Goal: Transaction & Acquisition: Purchase product/service

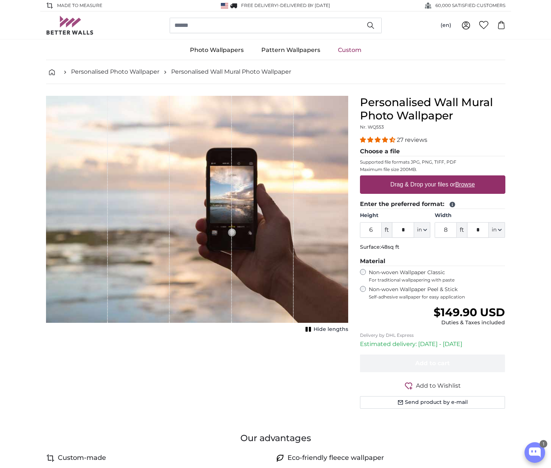
click at [470, 184] on u "Browse" at bounding box center [465, 184] width 20 height 6
click at [470, 177] on input "Drag & Drop your files or Browse" at bounding box center [432, 176] width 145 height 2
type input "**********"
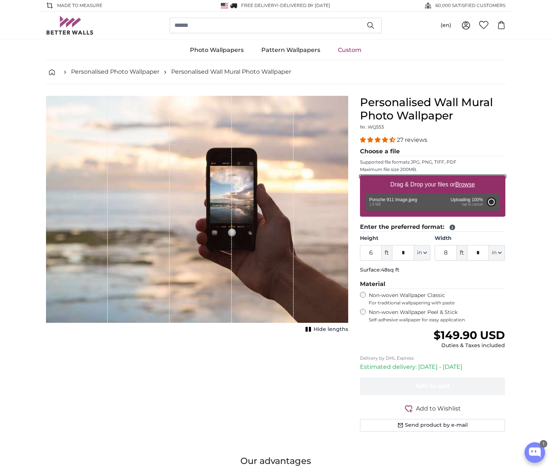
type input "10"
type input "***"
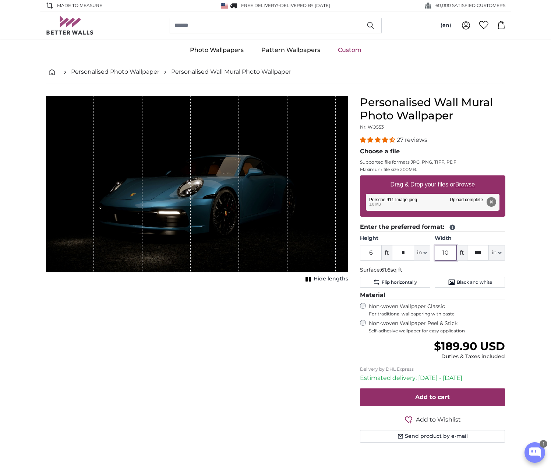
drag, startPoint x: 441, startPoint y: 253, endPoint x: 457, endPoint y: 253, distance: 15.8
click at [456, 253] on input "10" at bounding box center [446, 252] width 22 height 15
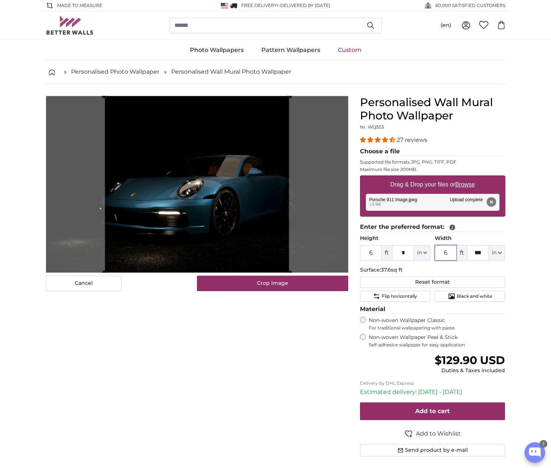
type input "6"
click at [503, 253] on button "in" at bounding box center [497, 252] width 16 height 15
drag, startPoint x: 478, startPoint y: 253, endPoint x: 486, endPoint y: 253, distance: 8.5
click at [485, 253] on input "***" at bounding box center [478, 252] width 22 height 15
type input "*"
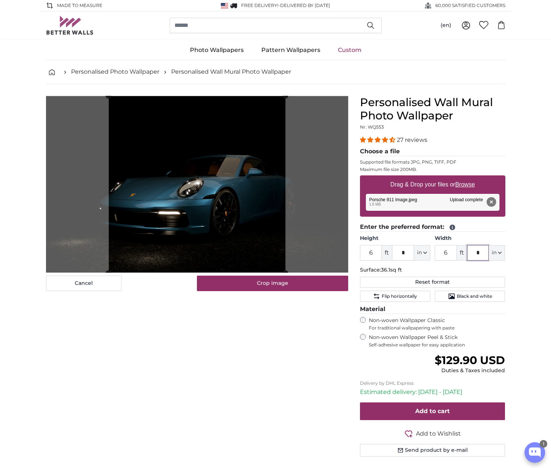
type input "*"
drag, startPoint x: 373, startPoint y: 251, endPoint x: 363, endPoint y: 253, distance: 10.0
click at [363, 253] on input "6" at bounding box center [371, 252] width 22 height 15
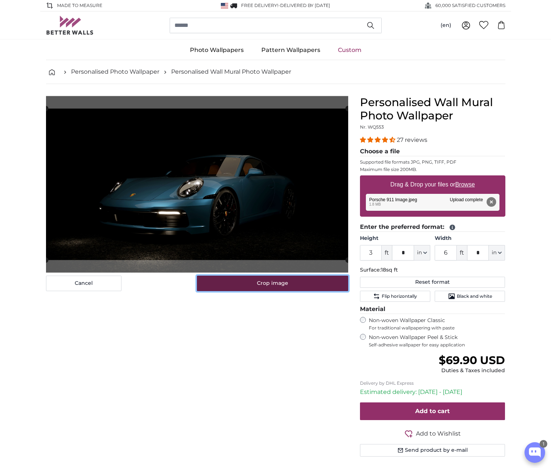
click at [285, 283] on button "Crop image" at bounding box center [272, 282] width 151 height 15
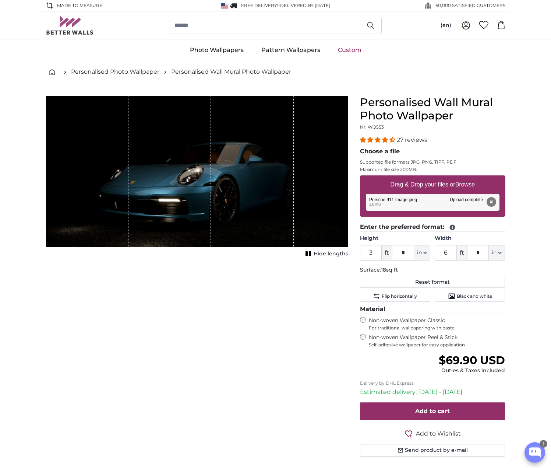
click at [312, 253] on icon "1 of 1" at bounding box center [308, 254] width 7 height 6
click at [312, 253] on span "Show lengths" at bounding box center [329, 253] width 37 height 7
click at [428, 283] on button "Reset format" at bounding box center [432, 281] width 145 height 11
type input "6"
type input "10"
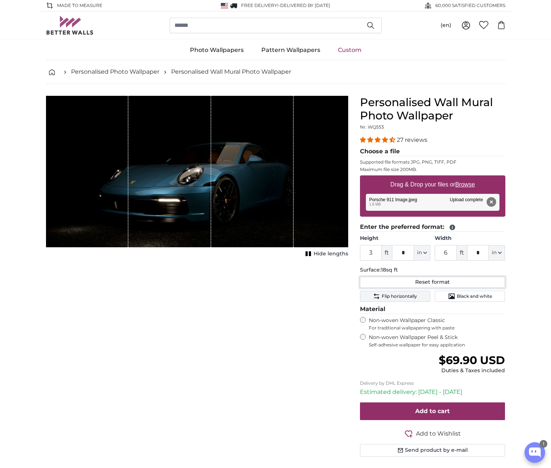
type input "***"
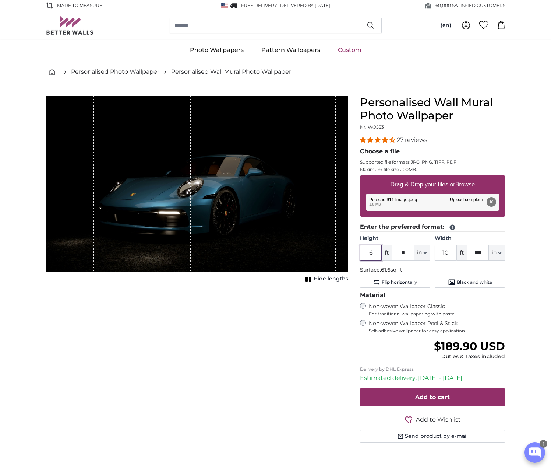
drag, startPoint x: 364, startPoint y: 251, endPoint x: 389, endPoint y: 251, distance: 25.4
click at [389, 251] on div "6 ft * in Centimeter (cm) Inches (inch) Feet (ft. in.)" at bounding box center [395, 252] width 70 height 15
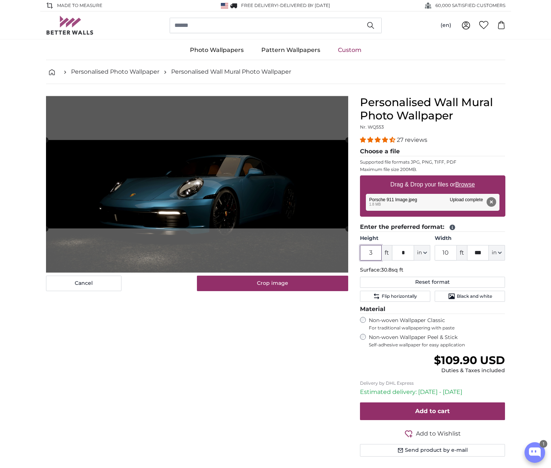
drag, startPoint x: 378, startPoint y: 250, endPoint x: 362, endPoint y: 249, distance: 16.3
click at [362, 249] on input "3" at bounding box center [371, 252] width 22 height 15
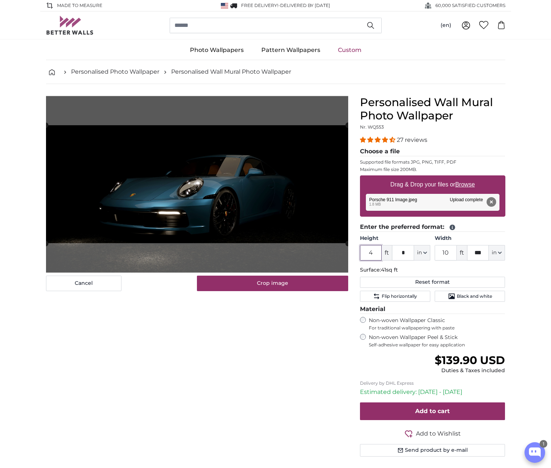
type input "4"
drag, startPoint x: 441, startPoint y: 249, endPoint x: 458, endPoint y: 250, distance: 16.6
click at [458, 250] on div "10 ft *** in Centimeter (cm) Inches (inch) Feet (ft. in.)" at bounding box center [470, 252] width 70 height 15
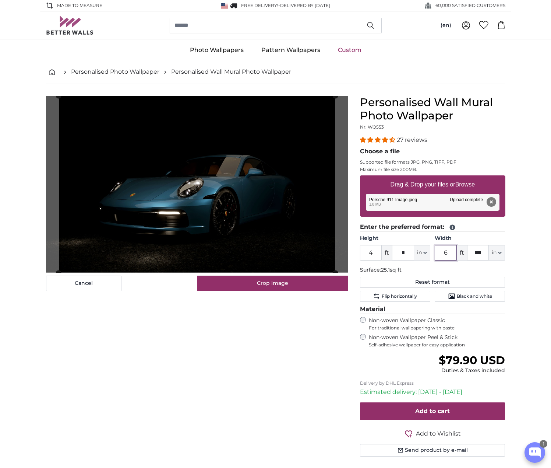
type input "6"
drag, startPoint x: 482, startPoint y: 251, endPoint x: 471, endPoint y: 251, distance: 11.0
click at [471, 251] on input "***" at bounding box center [478, 252] width 22 height 15
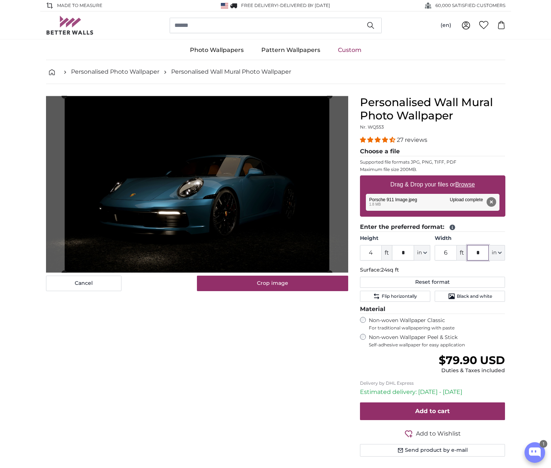
type input "*"
drag, startPoint x: 369, startPoint y: 252, endPoint x: 387, endPoint y: 252, distance: 17.7
click at [387, 252] on div "4 ft * in Centimeter (cm) Inches (inch) Feet (ft. in.)" at bounding box center [395, 252] width 70 height 15
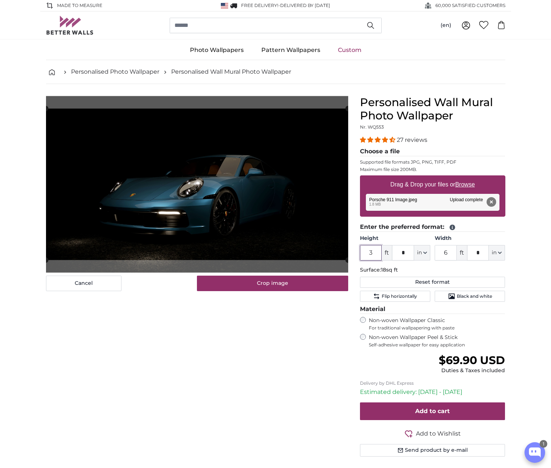
type input "3"
click at [366, 337] on div "Non-woven Wallpaper Peel & Stick Self-adhesive wallpaper for easy application" at bounding box center [432, 341] width 145 height 14
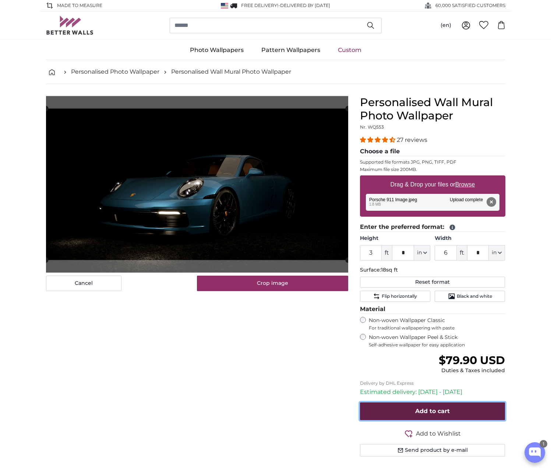
click at [418, 409] on span "Add to cart" at bounding box center [432, 410] width 35 height 7
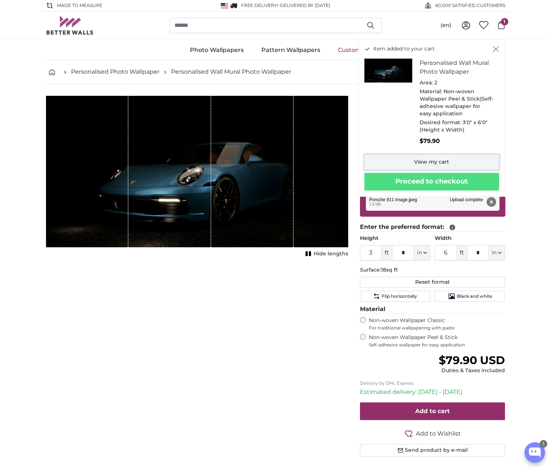
click at [446, 161] on link "View my cart" at bounding box center [431, 161] width 135 height 15
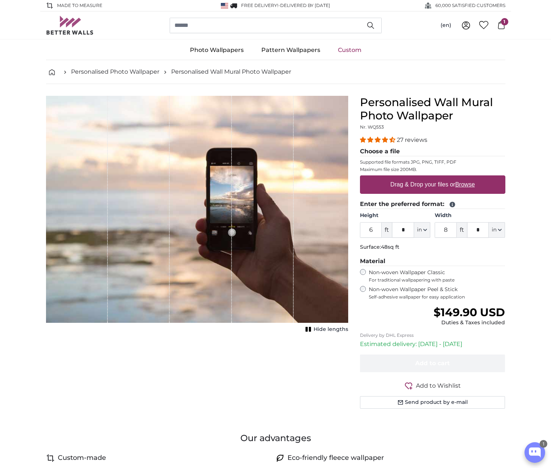
click at [470, 182] on u "Browse" at bounding box center [465, 184] width 20 height 6
click at [470, 177] on input "Drag & Drop your files or Browse" at bounding box center [432, 176] width 145 height 2
type input "**********"
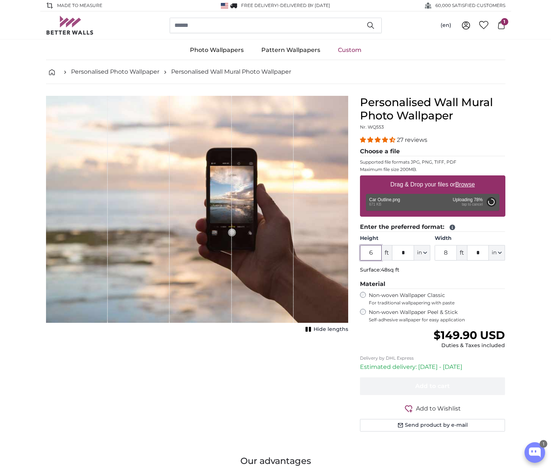
drag, startPoint x: 378, startPoint y: 253, endPoint x: 357, endPoint y: 251, distance: 20.7
click at [357, 251] on div "Personalised Wall Mural Photo Wallpaper Nr. WQ553 27 reviews Choose a file Supp…" at bounding box center [432, 272] width 157 height 353
type input "5"
type input "***"
type input "19"
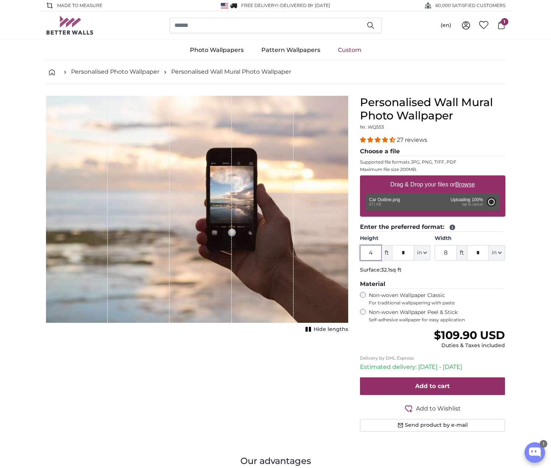
type input "*"
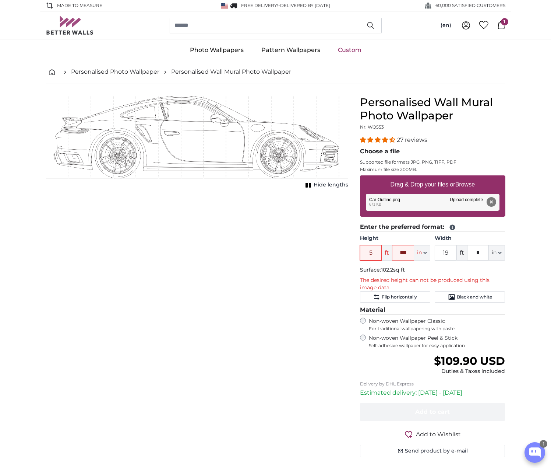
drag, startPoint x: 378, startPoint y: 251, endPoint x: 360, endPoint y: 249, distance: 17.8
click at [360, 249] on input "5" at bounding box center [371, 252] width 22 height 15
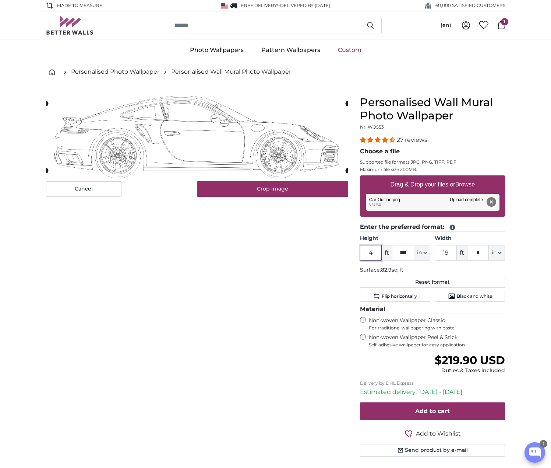
type input "4"
drag, startPoint x: 408, startPoint y: 251, endPoint x: 385, endPoint y: 251, distance: 23.2
click at [388, 251] on div "4 ft *** in Centimeter (cm) Inches (inch) Feet (ft. in.)" at bounding box center [395, 252] width 70 height 15
type input "*"
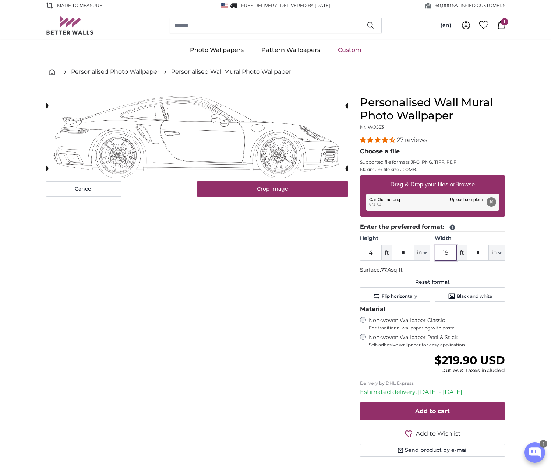
drag, startPoint x: 455, startPoint y: 250, endPoint x: 428, endPoint y: 253, distance: 27.0
click at [428, 253] on div "Height 4 ft * in Centimeter (cm) Inches (inch) Feet (ft. in.) Width 19 ft * in …" at bounding box center [432, 248] width 145 height 26
type input "8"
drag, startPoint x: 484, startPoint y: 251, endPoint x: 463, endPoint y: 251, distance: 20.6
click at [465, 251] on div "8 ft * in Centimeter (cm) Inches (inch) Feet (ft. in.)" at bounding box center [470, 252] width 70 height 15
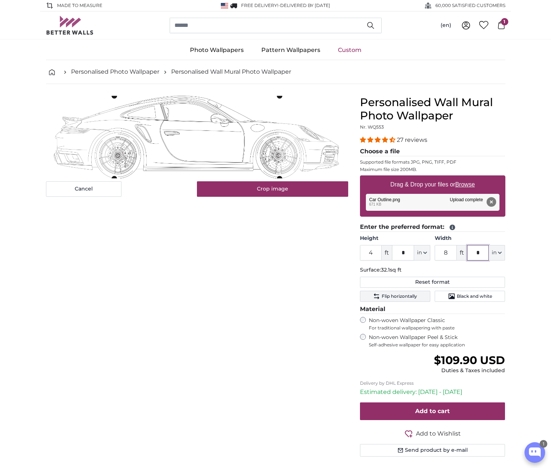
type input "*"
click at [402, 294] on span "Flip horizontally" at bounding box center [399, 296] width 35 height 6
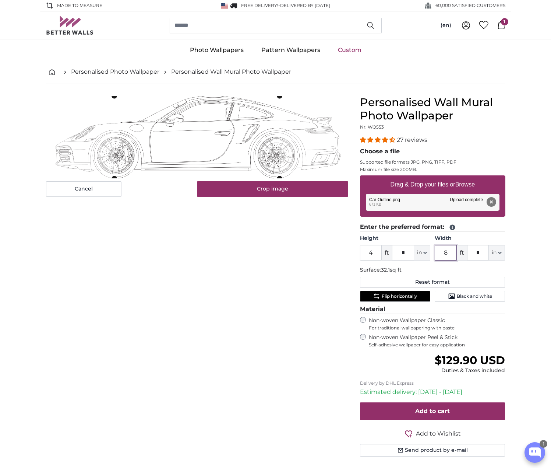
drag, startPoint x: 451, startPoint y: 251, endPoint x: 433, endPoint y: 251, distance: 18.4
click at [433, 251] on div "Height 4 ft * in Centimeter (cm) Inches (inch) Feet (ft. in.) Width 8 ft * in C…" at bounding box center [432, 248] width 145 height 26
type input "6"
drag, startPoint x: 374, startPoint y: 251, endPoint x: 357, endPoint y: 252, distance: 17.0
click at [357, 252] on div "Personalised Wall Mural Photo Wallpaper Nr. WQ553 27 reviews Choose a file Supp…" at bounding box center [432, 285] width 157 height 378
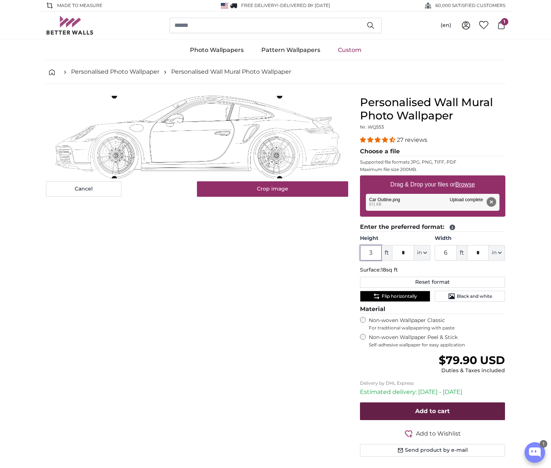
type input "3"
click at [472, 413] on button "Add to cart" at bounding box center [432, 411] width 145 height 18
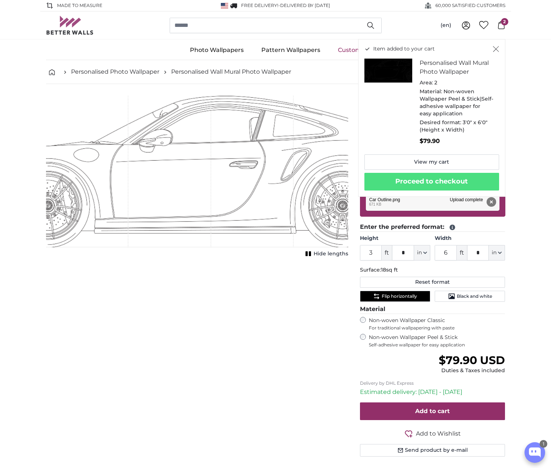
click at [310, 251] on button "Hide lengths" at bounding box center [325, 254] width 45 height 10
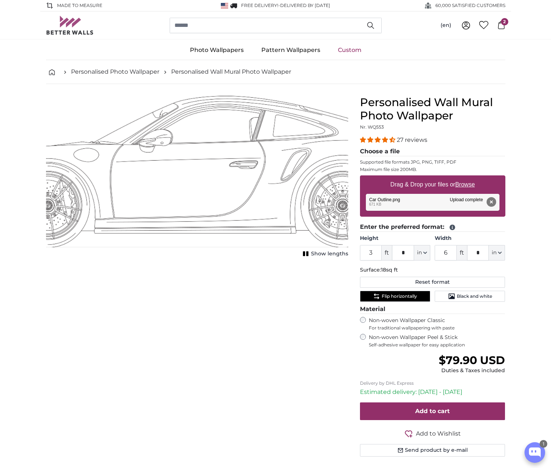
click at [312, 253] on button "Show lengths" at bounding box center [324, 254] width 47 height 10
drag, startPoint x: 452, startPoint y: 251, endPoint x: 437, endPoint y: 248, distance: 15.4
click at [438, 250] on input "6" at bounding box center [446, 252] width 22 height 15
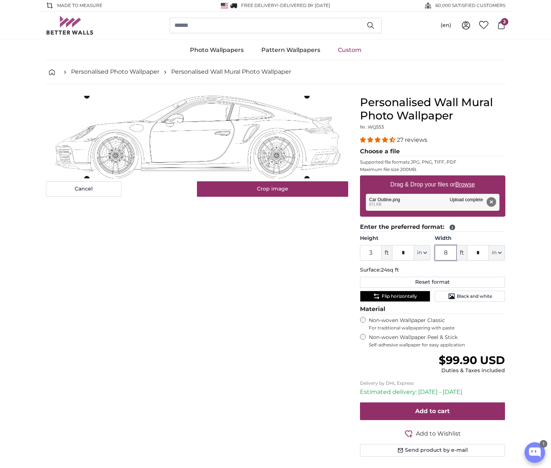
type input "8"
drag, startPoint x: 368, startPoint y: 250, endPoint x: 355, endPoint y: 248, distance: 13.5
click at [355, 249] on div "Personalised Wall Mural Photo Wallpaper Nr. WQ553 27 reviews Choose a file Supp…" at bounding box center [432, 285] width 157 height 378
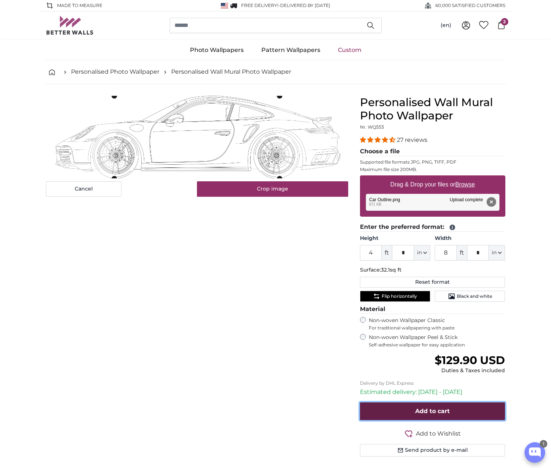
click at [433, 406] on button "Add to cart" at bounding box center [432, 411] width 145 height 18
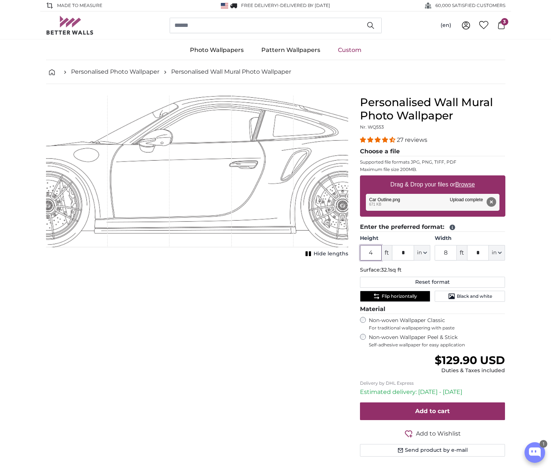
drag, startPoint x: 375, startPoint y: 253, endPoint x: 357, endPoint y: 251, distance: 18.1
click at [357, 251] on div "Personalised Wall Mural Photo Wallpaper Nr. WQ553 27 reviews Choose a file Supp…" at bounding box center [432, 285] width 157 height 378
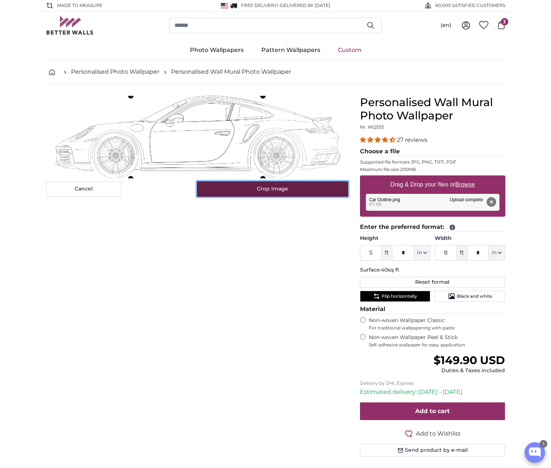
click at [303, 190] on button "Crop image" at bounding box center [272, 188] width 151 height 15
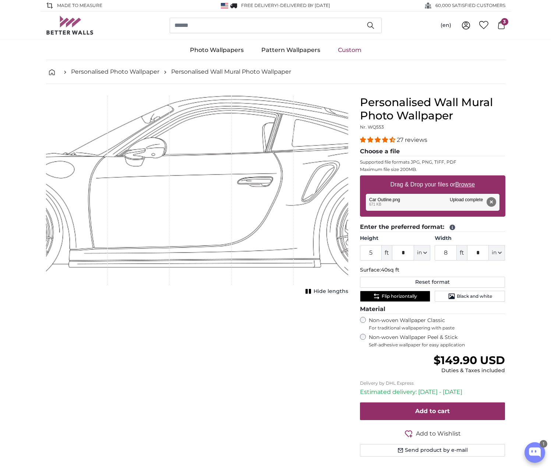
click at [308, 292] on rect "1 of 1" at bounding box center [307, 291] width 2 height 5
click at [309, 292] on rect "1 of 1" at bounding box center [307, 291] width 2 height 5
drag, startPoint x: 373, startPoint y: 253, endPoint x: 351, endPoint y: 249, distance: 22.0
click at [352, 250] on product-detail "Cancel Crop image Hide lengths Personalised Wall Mural Photo Wallpaper Nr. WQ55…" at bounding box center [275, 279] width 471 height 390
type input "4"
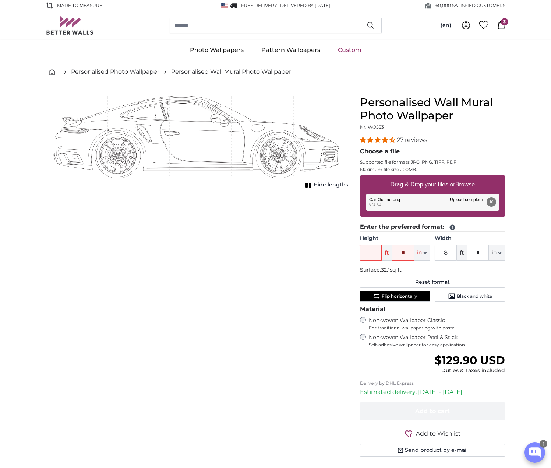
type input "5"
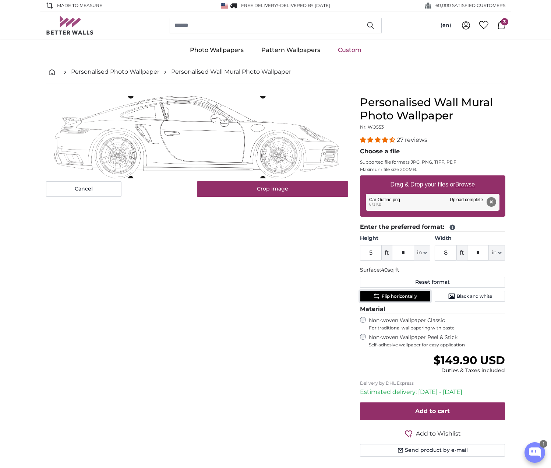
click at [406, 297] on span "Flip horizontally" at bounding box center [399, 296] width 35 height 6
click at [400, 297] on span "Flip horizontally" at bounding box center [399, 296] width 35 height 6
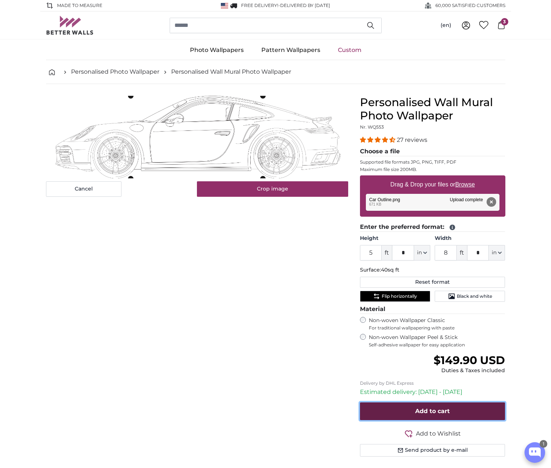
click at [433, 412] on span "Add to cart" at bounding box center [432, 410] width 35 height 7
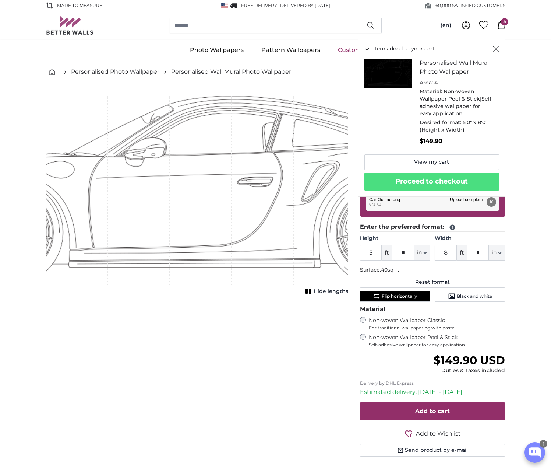
click at [500, 25] on icon at bounding box center [501, 25] width 8 height 8
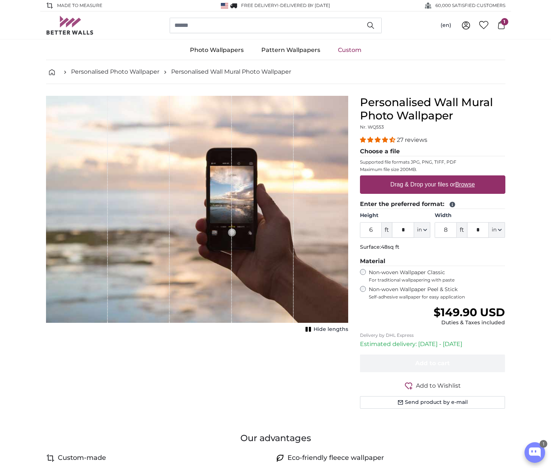
click at [469, 183] on u "Browse" at bounding box center [465, 184] width 20 height 6
click at [469, 177] on input "Drag & Drop your files or Browse" at bounding box center [432, 176] width 145 height 2
type input "**********"
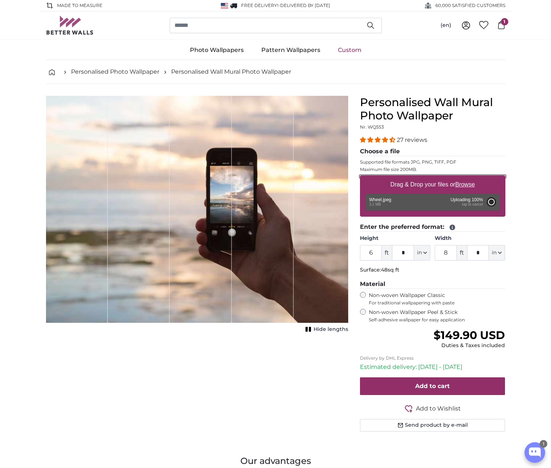
type input "10"
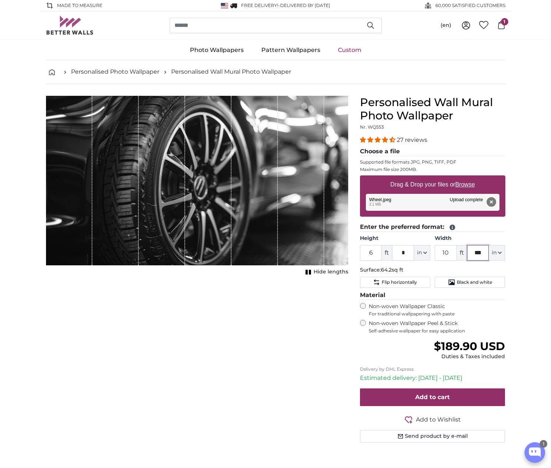
drag, startPoint x: 486, startPoint y: 249, endPoint x: 457, endPoint y: 251, distance: 28.8
click at [457, 251] on div "10 ft *** in Centimeter (cm) Inches (inch) Feet (ft. in.)" at bounding box center [470, 252] width 70 height 15
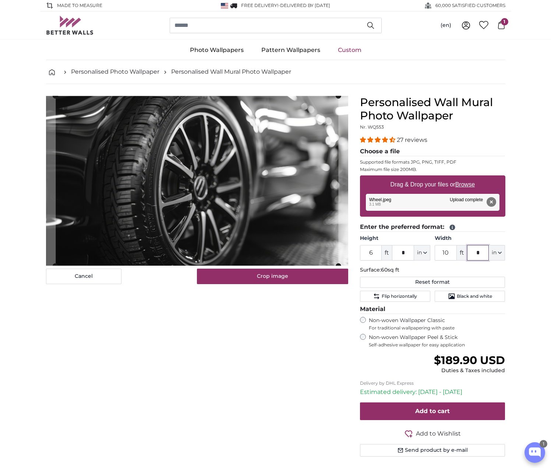
type input "*"
drag, startPoint x: 449, startPoint y: 251, endPoint x: 430, endPoint y: 253, distance: 18.5
click at [430, 253] on div "Height 6 ft * in Centimeter (cm) Inches (inch) Feet (ft. in.) Width 10 ft * in …" at bounding box center [432, 248] width 145 height 26
type input "7"
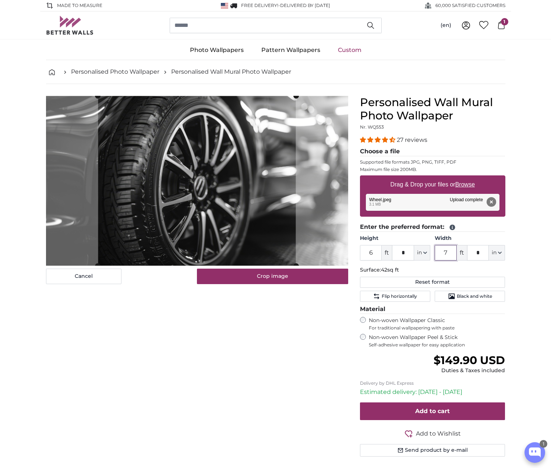
type input "7"
drag, startPoint x: 378, startPoint y: 251, endPoint x: 360, endPoint y: 253, distance: 17.8
click at [360, 253] on input "6" at bounding box center [371, 252] width 22 height 15
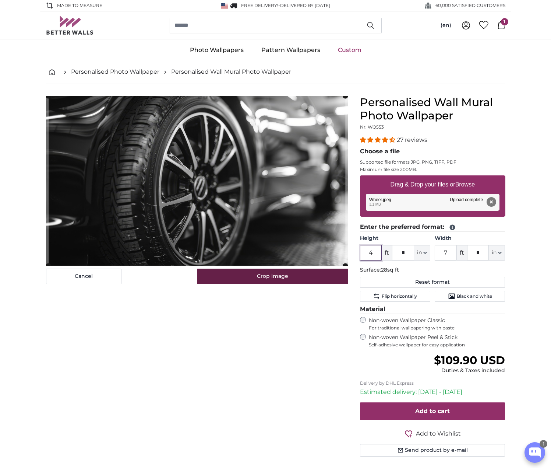
type input "4"
click at [298, 277] on button "Crop image" at bounding box center [272, 275] width 151 height 15
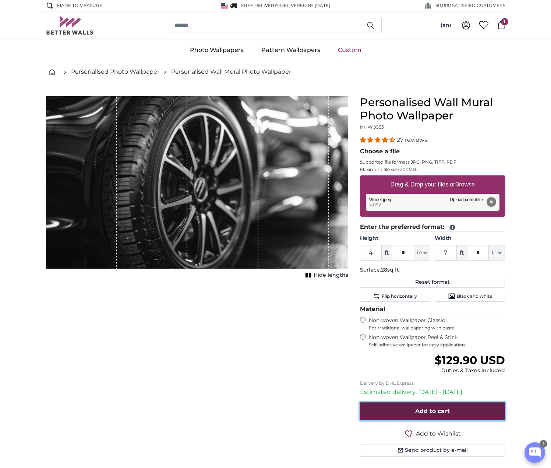
click at [418, 411] on span "Add to cart" at bounding box center [432, 410] width 35 height 7
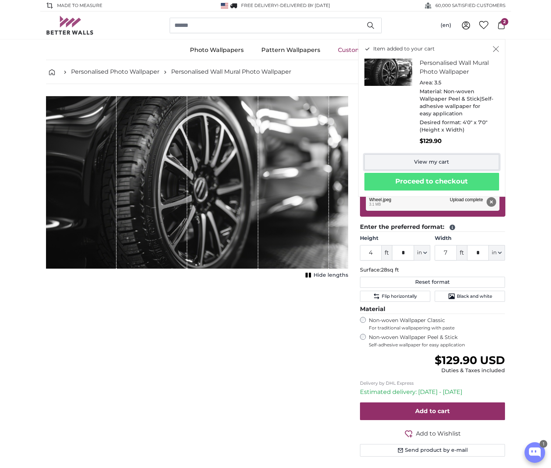
click at [444, 161] on link "View my cart" at bounding box center [431, 161] width 135 height 15
